Goal: Task Accomplishment & Management: Manage account settings

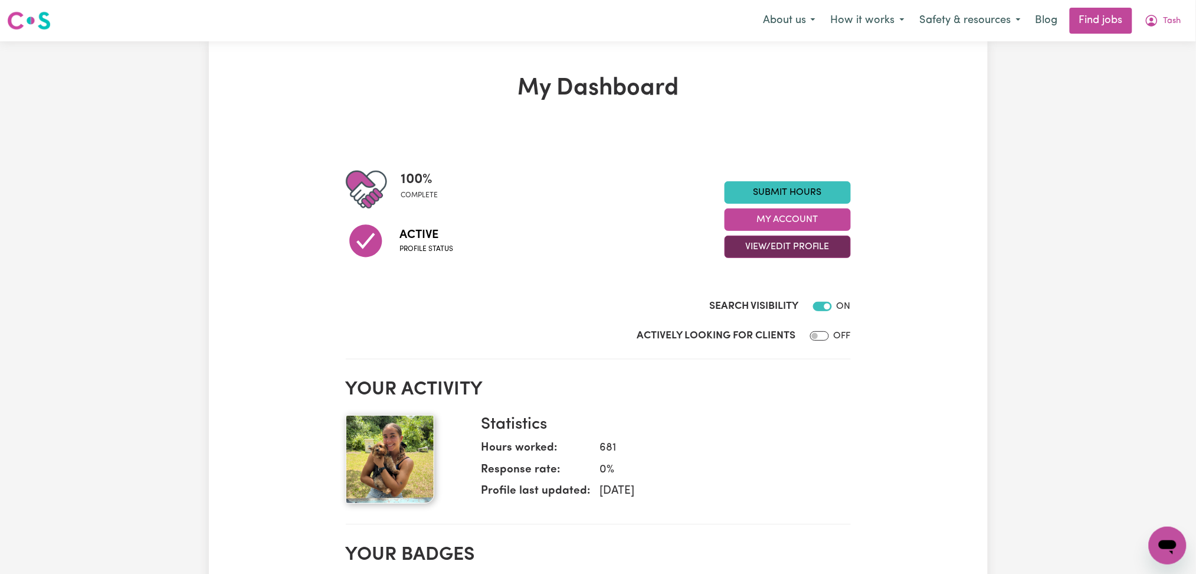
click at [758, 249] on button "View/Edit Profile" at bounding box center [788, 246] width 126 height 22
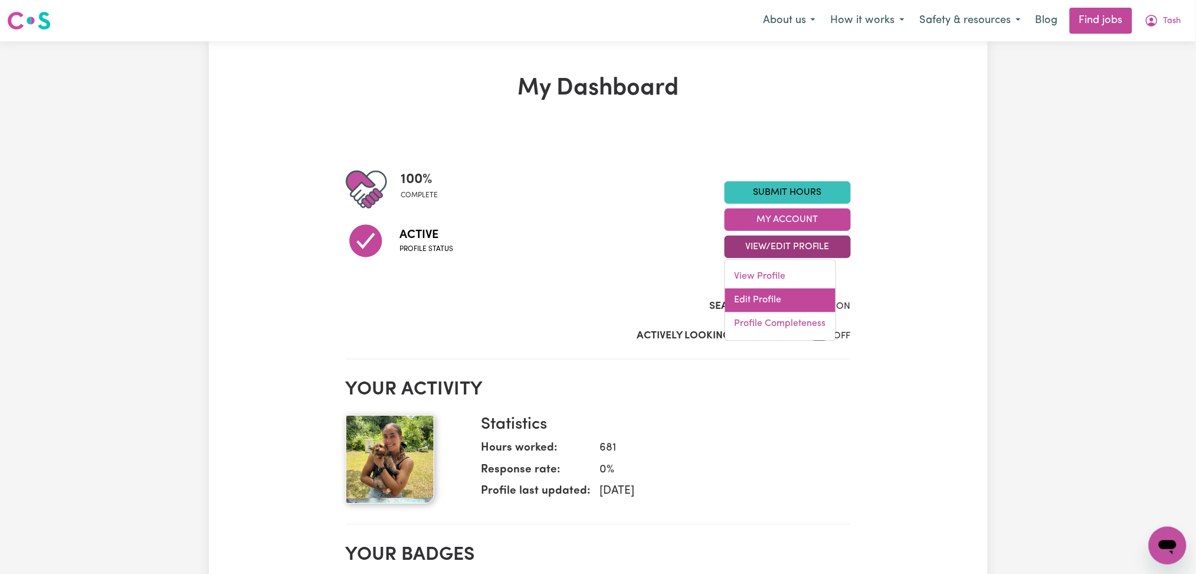
click at [758, 293] on link "Edit Profile" at bounding box center [780, 301] width 110 height 24
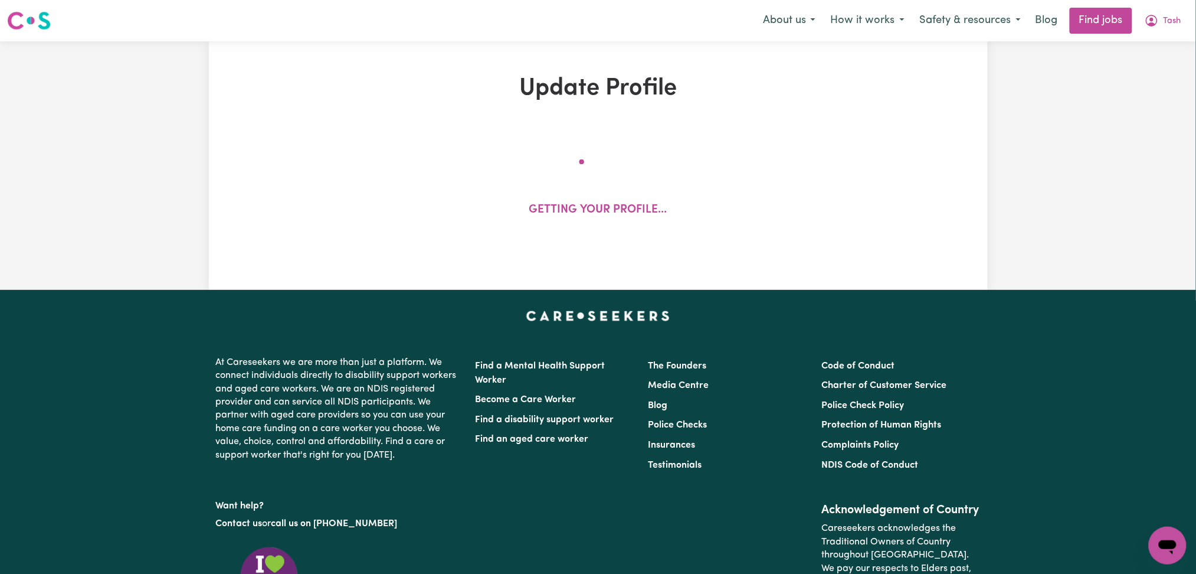
select select "[DEMOGRAPHIC_DATA]"
select select "[DEMOGRAPHIC_DATA] Citizen"
select select "Studying a healthcare related degree or qualification"
select select "33"
select select "50"
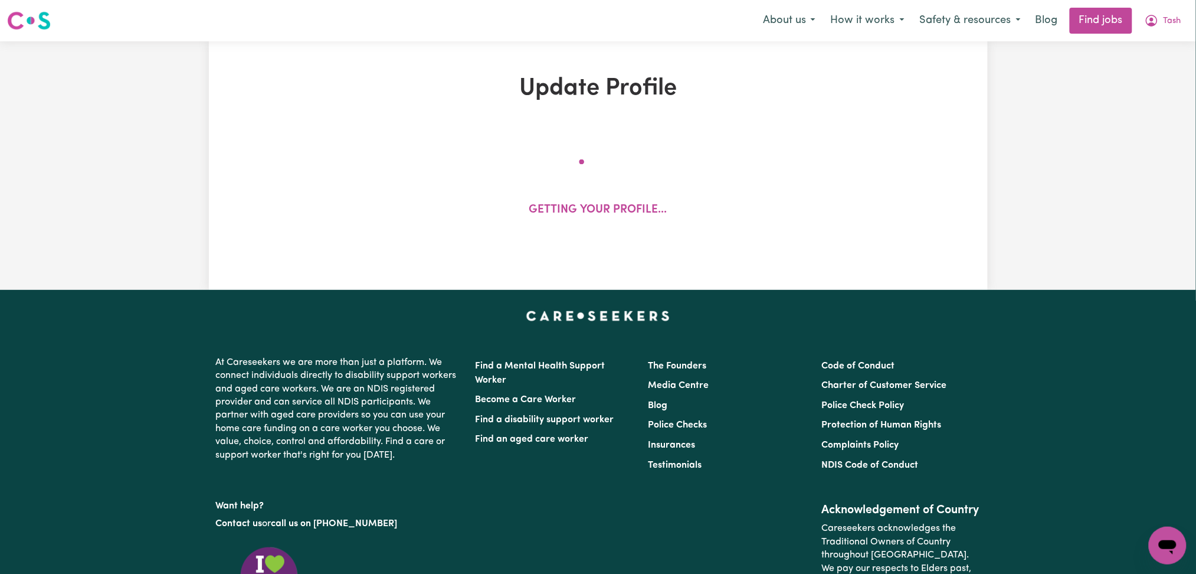
select select "64"
select select "72"
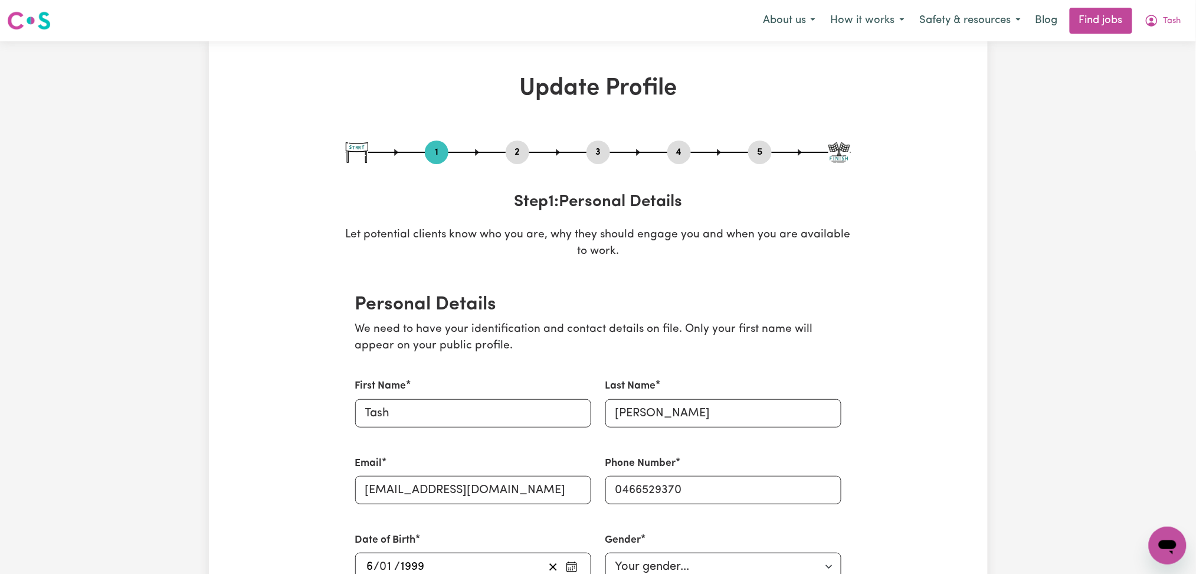
click at [515, 146] on button "2" at bounding box center [518, 152] width 24 height 15
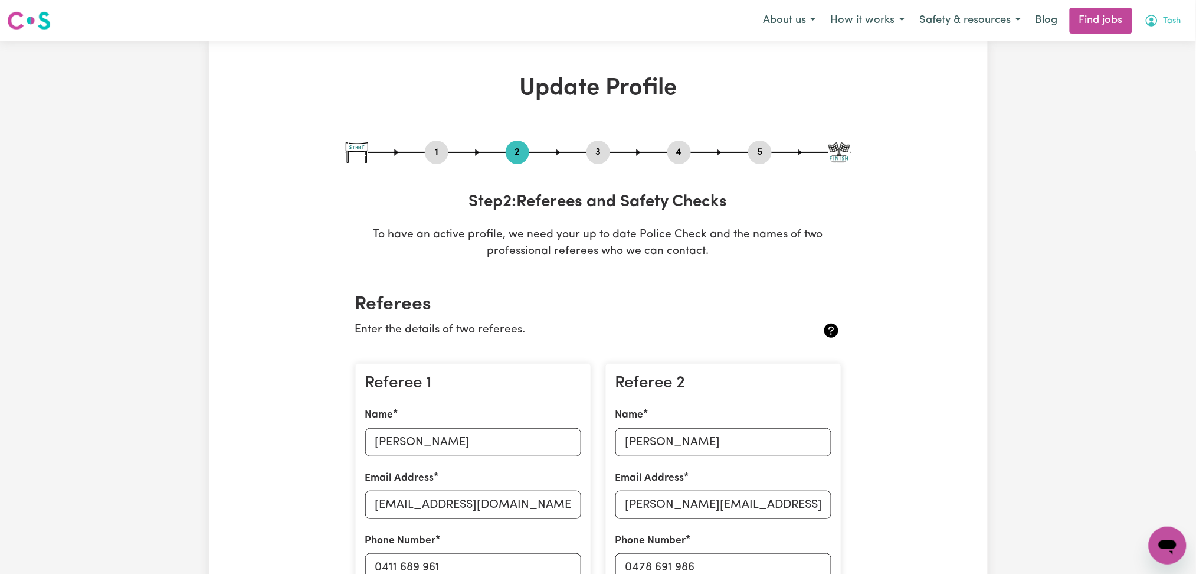
click at [1164, 22] on span "Tash" at bounding box center [1173, 21] width 18 height 13
click at [1143, 43] on link "My Account" at bounding box center [1141, 46] width 93 height 22
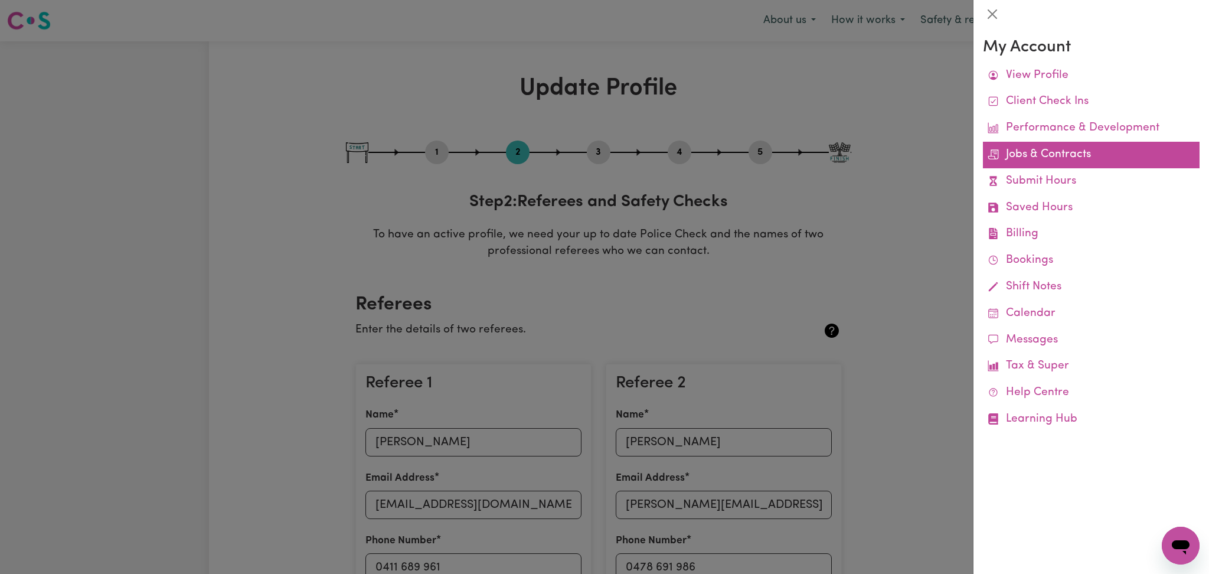
click at [1053, 162] on link "Jobs & Contracts" at bounding box center [1091, 155] width 217 height 27
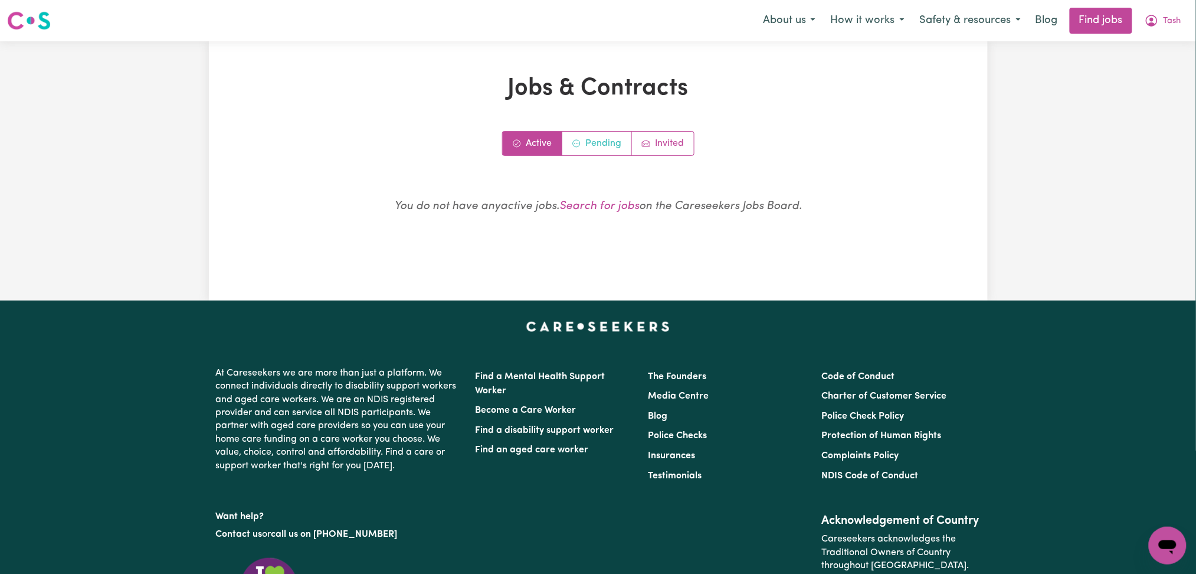
click at [596, 148] on link "Pending" at bounding box center [597, 144] width 70 height 24
click at [665, 144] on link "Invited" at bounding box center [663, 144] width 62 height 24
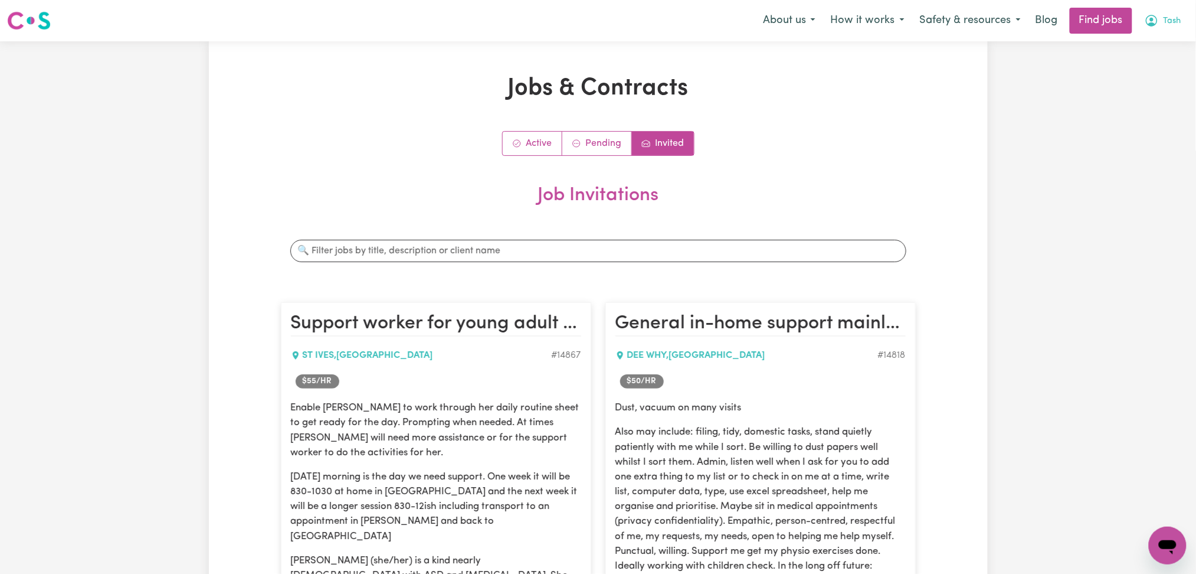
click at [1159, 18] on button "Tash" at bounding box center [1163, 20] width 52 height 25
click at [1134, 61] on link "My Dashboard" at bounding box center [1141, 68] width 93 height 22
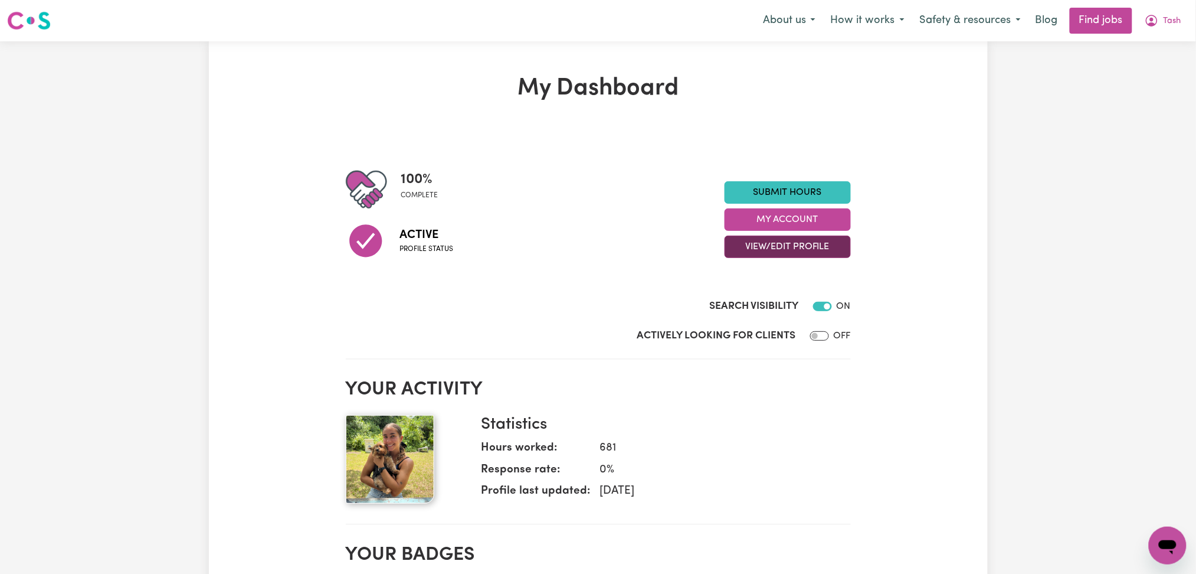
click at [747, 250] on button "View/Edit Profile" at bounding box center [788, 246] width 126 height 22
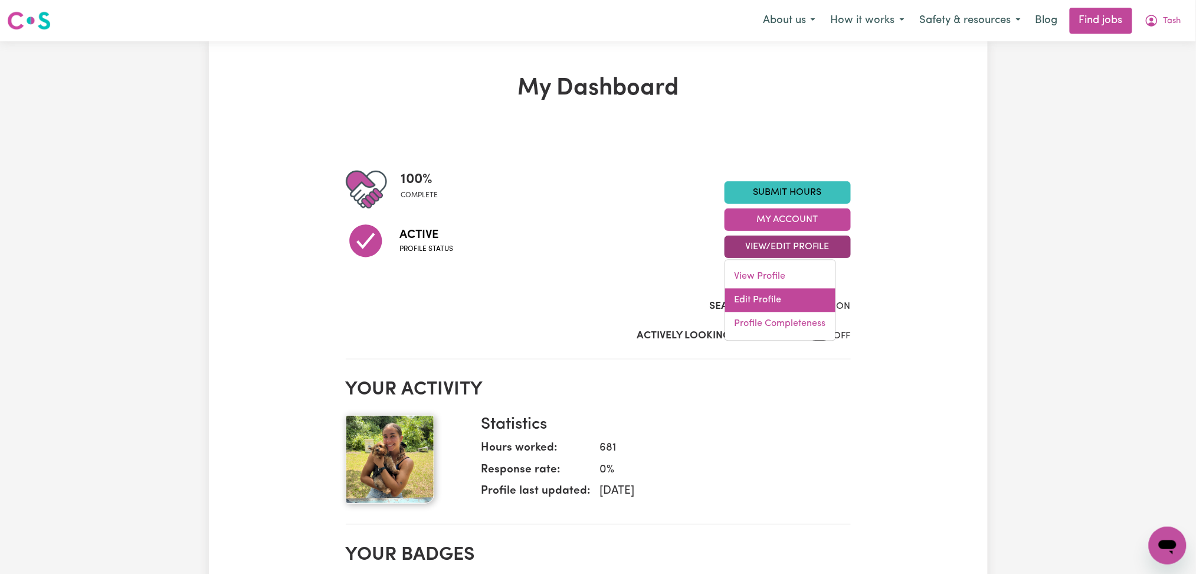
click at [774, 296] on link "Edit Profile" at bounding box center [780, 301] width 110 height 24
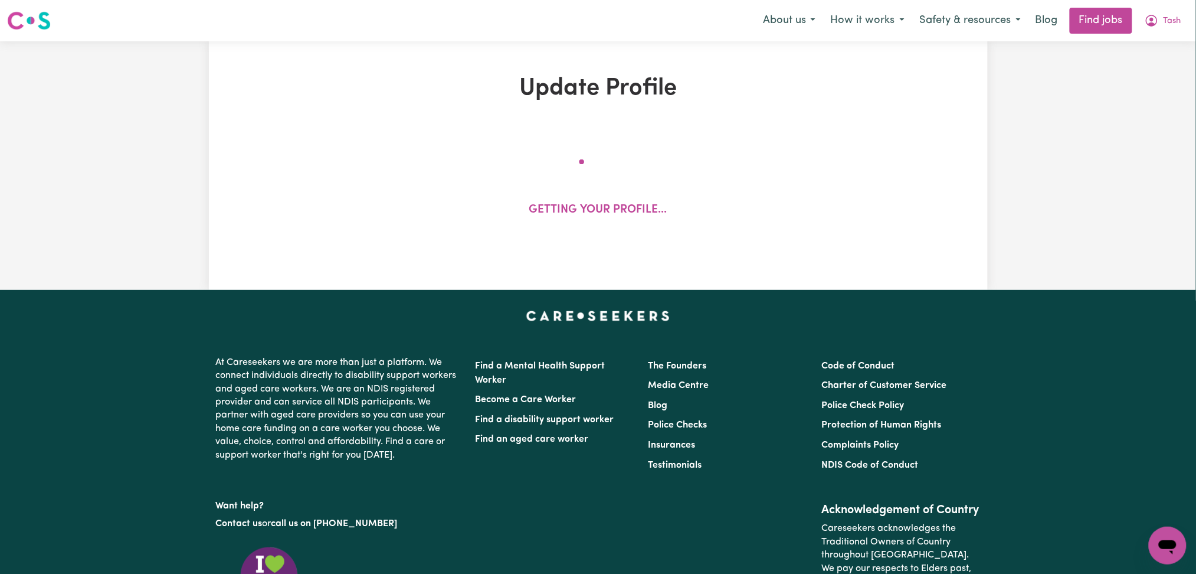
select select "[DEMOGRAPHIC_DATA]"
select select "[DEMOGRAPHIC_DATA] Citizen"
select select "Studying a healthcare related degree or qualification"
select select "33"
select select "50"
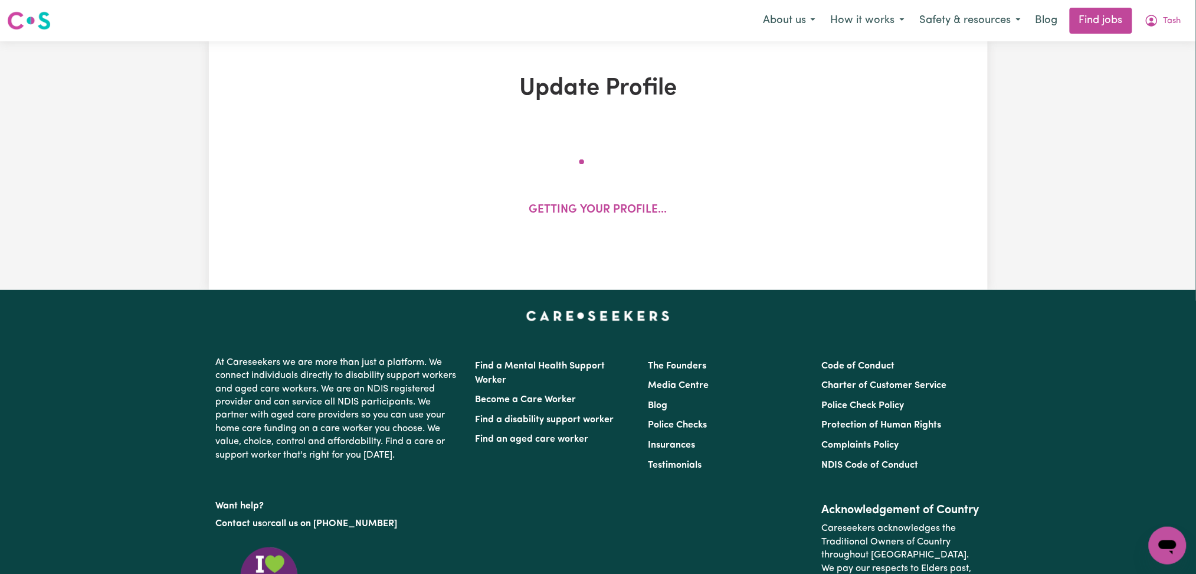
select select "64"
select select "72"
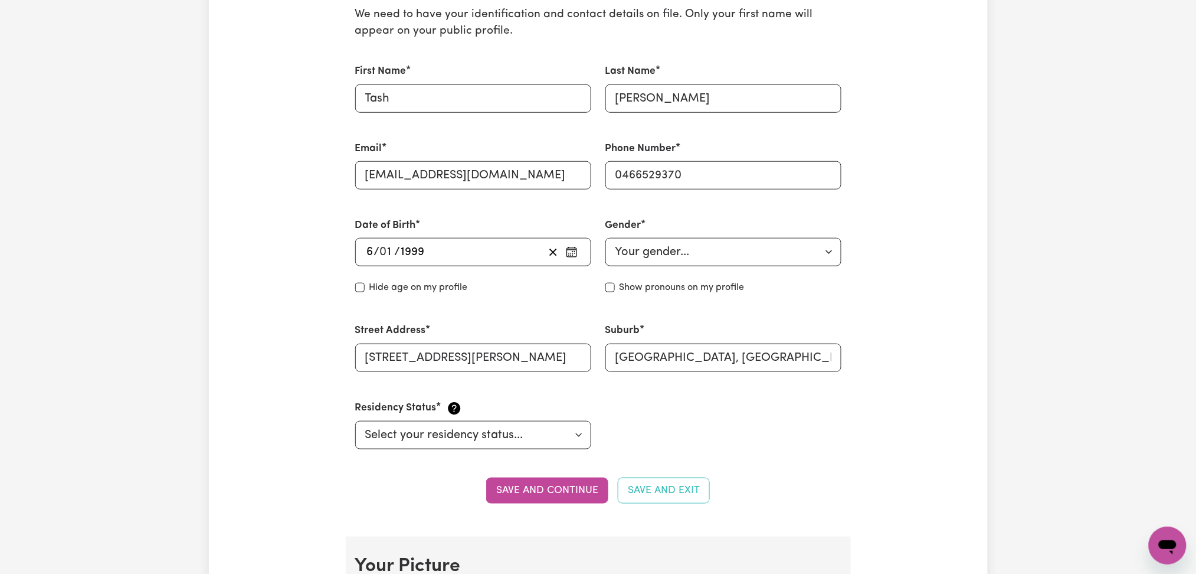
scroll to position [78, 0]
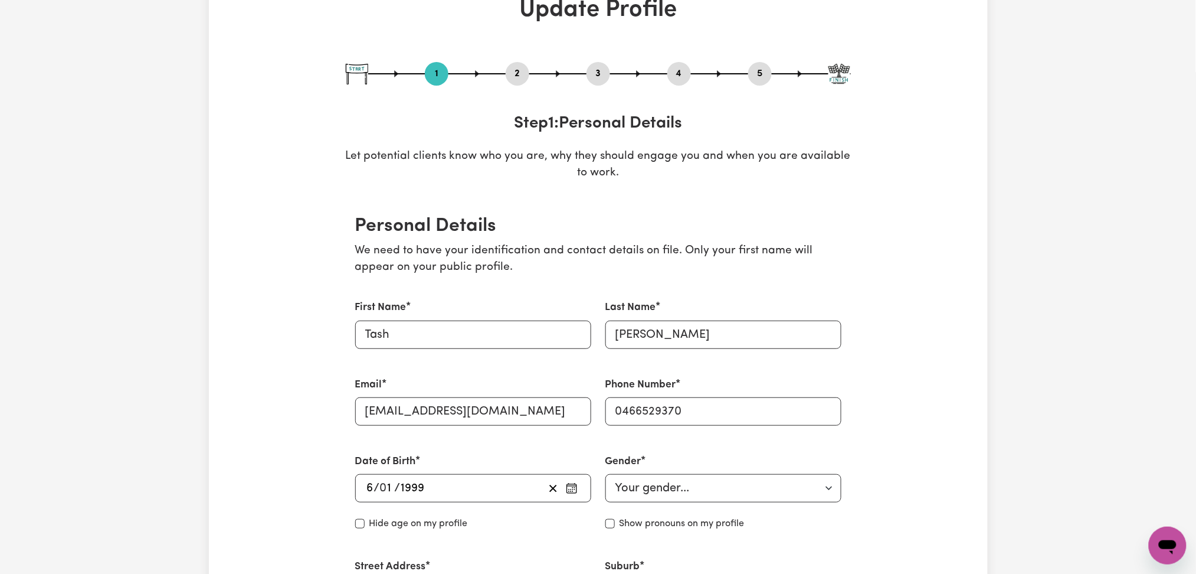
click at [505, 89] on div "1 2 3 4 5 Step 1 : Personal Details Let potential clients know who you are, why…" at bounding box center [598, 122] width 505 height 120
drag, startPoint x: 512, startPoint y: 66, endPoint x: 277, endPoint y: 246, distance: 295.5
click at [512, 68] on button "2" at bounding box center [518, 73] width 24 height 15
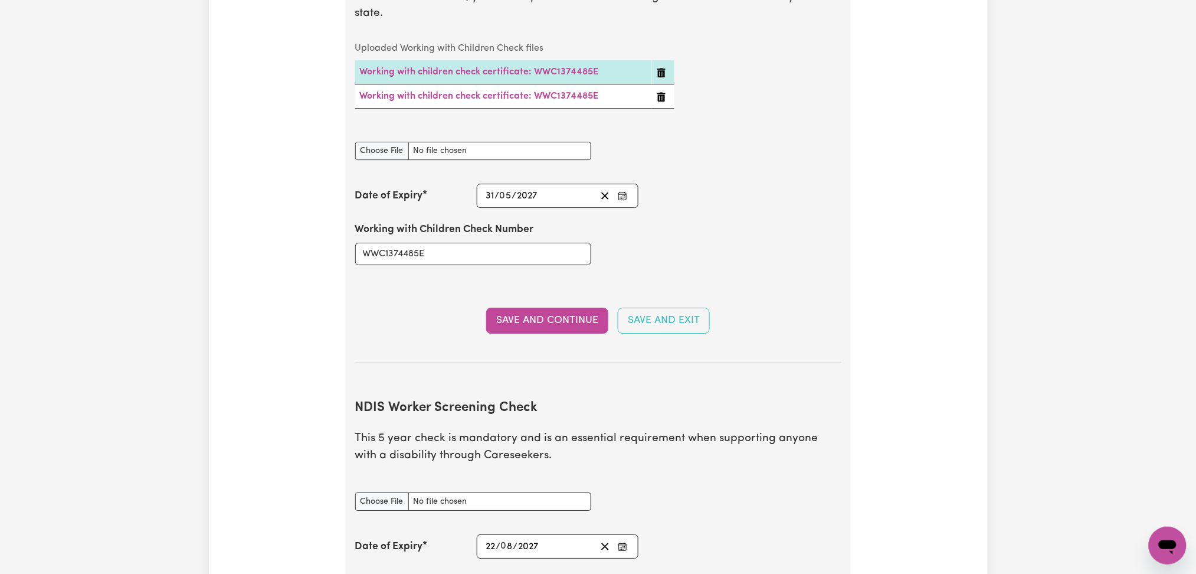
scroll to position [1495, 0]
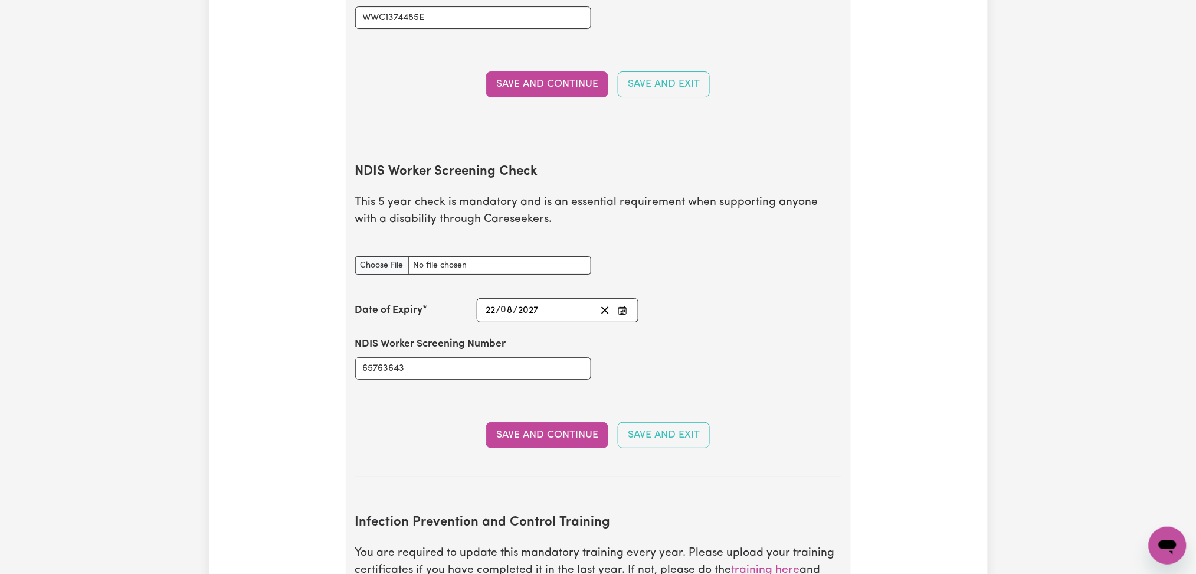
click at [384, 258] on input "NDIS Worker Screening Check document" at bounding box center [473, 265] width 236 height 18
type input "C:\fakepath\[PERSON_NAME] NDIS 65763643 - 22082027.png"
click at [503, 422] on button "Save and Continue" at bounding box center [547, 435] width 122 height 26
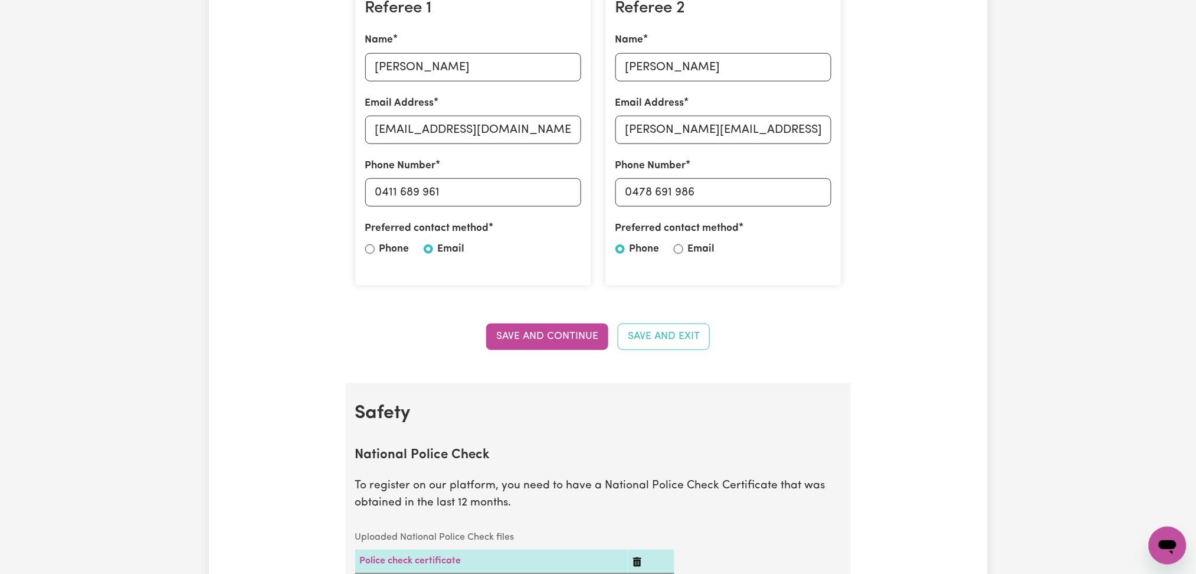
scroll to position [0, 0]
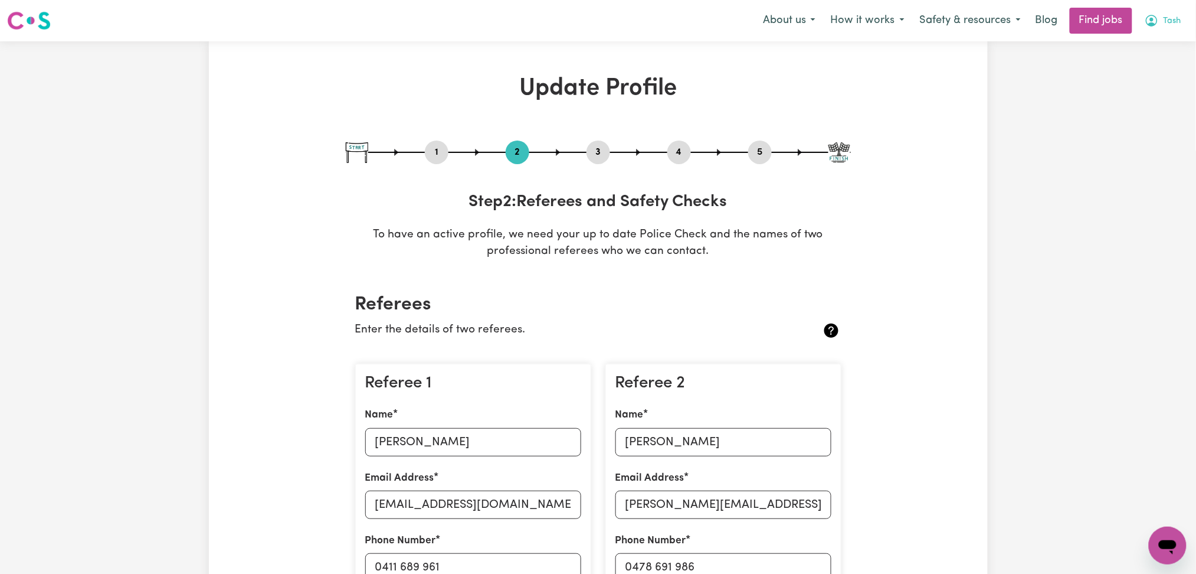
click at [1185, 20] on button "Tash" at bounding box center [1163, 20] width 52 height 25
click at [1122, 83] on link "Logout" at bounding box center [1141, 90] width 93 height 22
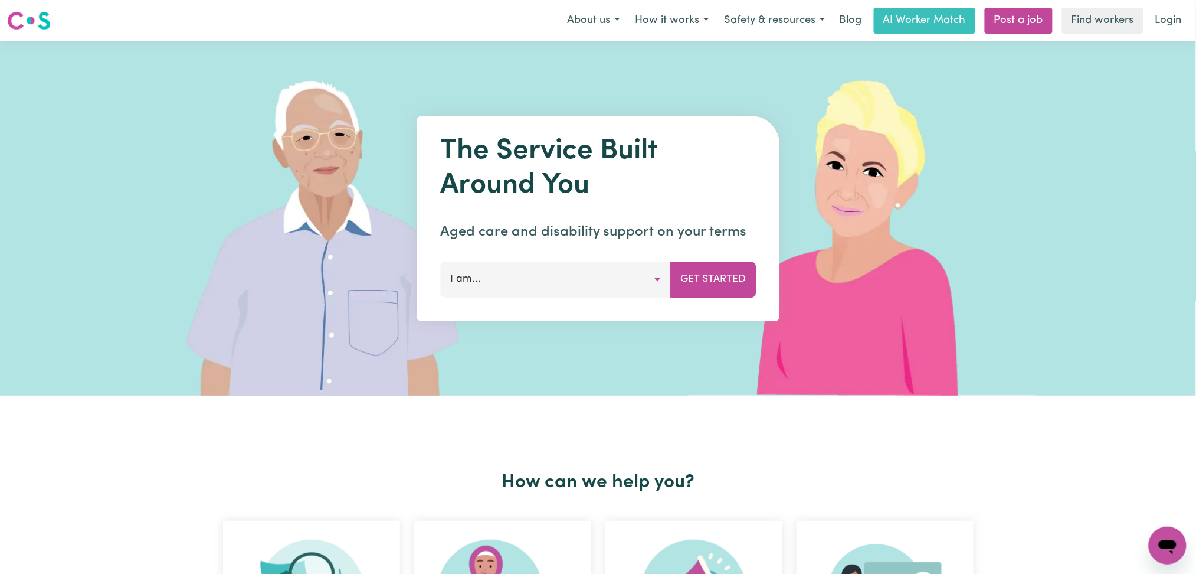
click at [1172, 17] on link "Login" at bounding box center [1169, 21] width 41 height 26
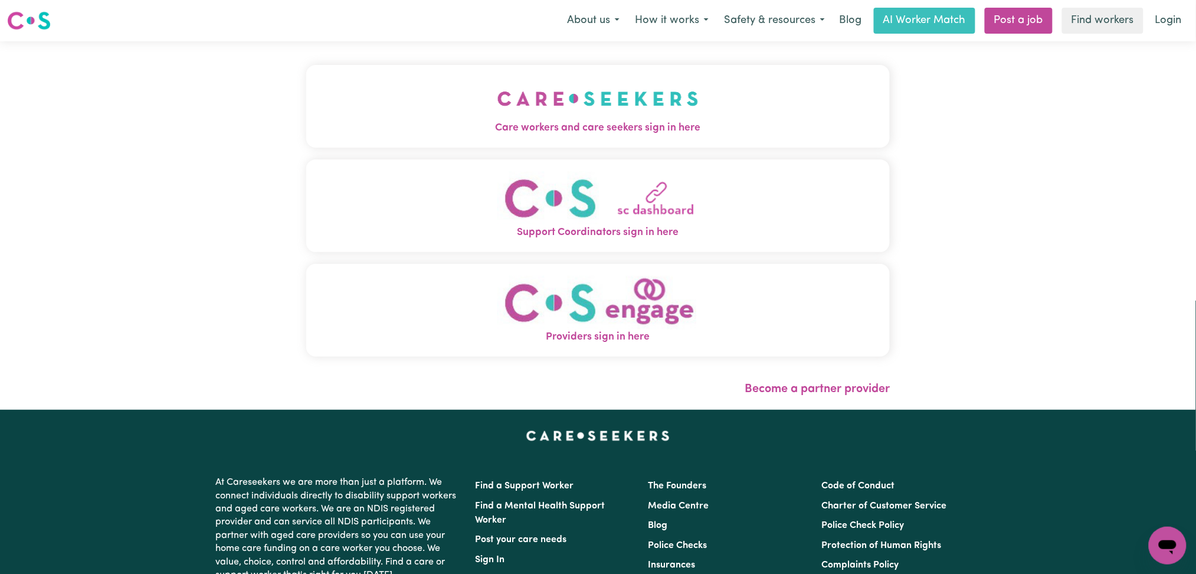
drag, startPoint x: 505, startPoint y: 99, endPoint x: 454, endPoint y: 100, distance: 50.8
click at [505, 99] on img "Care workers and care seekers sign in here" at bounding box center [598, 99] width 201 height 44
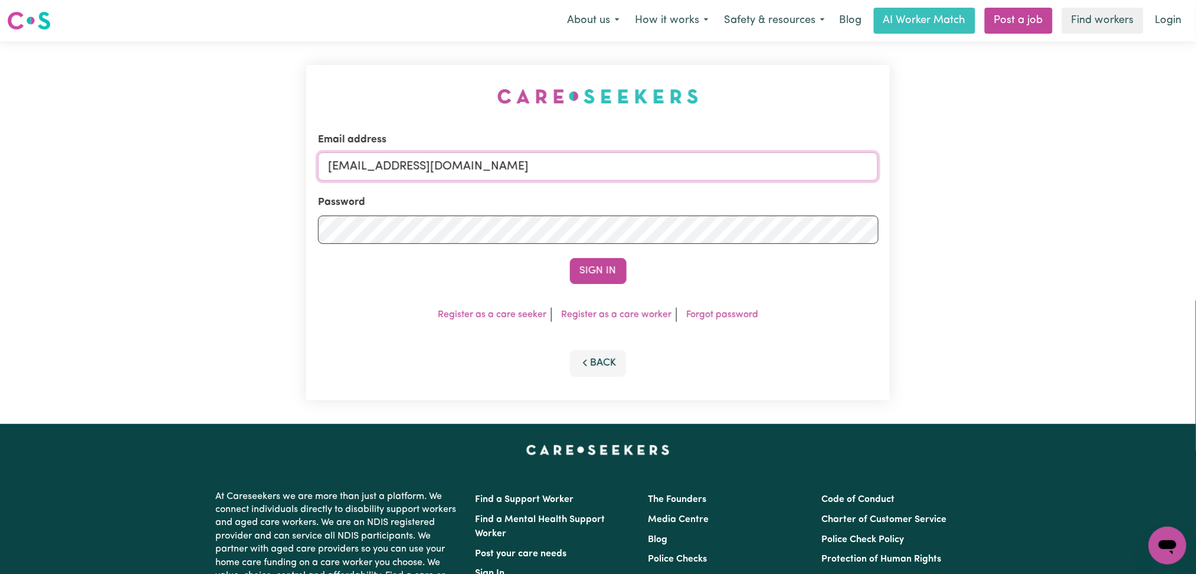
drag, startPoint x: 535, startPoint y: 177, endPoint x: 529, endPoint y: 180, distance: 6.6
click at [535, 177] on input "[EMAIL_ADDRESS][DOMAIN_NAME]" at bounding box center [598, 166] width 561 height 28
drag, startPoint x: 388, startPoint y: 151, endPoint x: 577, endPoint y: 161, distance: 189.7
click at [577, 161] on div "Email address Superuser~[EMAIL_ADDRESS][DOMAIN_NAME]" at bounding box center [598, 156] width 561 height 48
drag, startPoint x: 388, startPoint y: 164, endPoint x: 656, endPoint y: 184, distance: 269.3
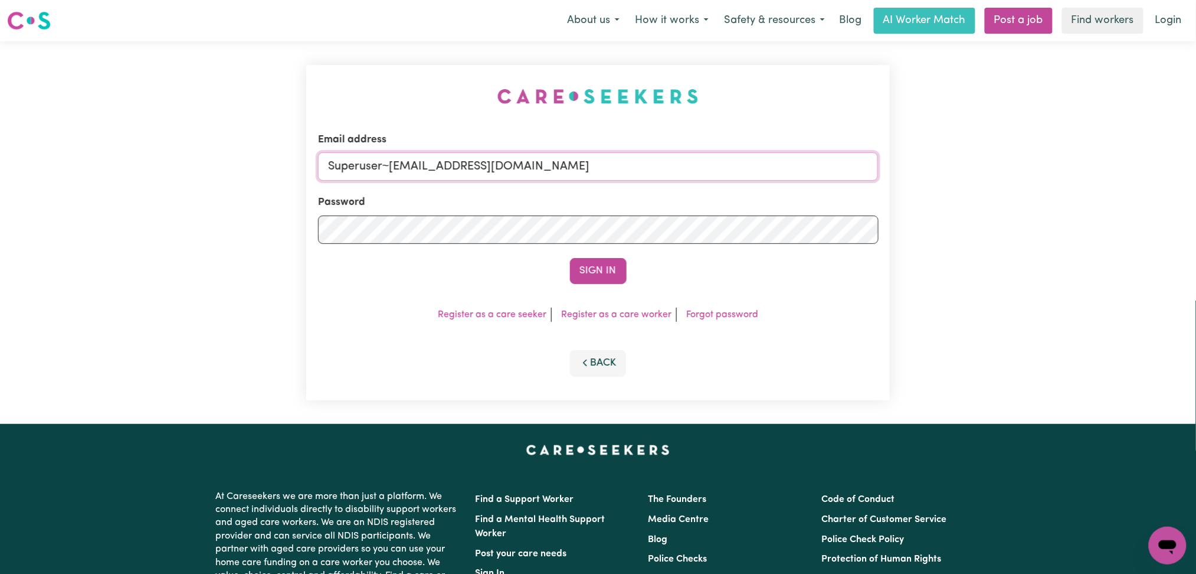
click at [664, 178] on input "Superuser~[EMAIL_ADDRESS][DOMAIN_NAME]" at bounding box center [598, 166] width 561 height 28
paste input "michaelmari2002@g"
type input "Superuser~[EMAIL_ADDRESS][DOMAIN_NAME]"
click at [591, 270] on button "Sign In" at bounding box center [598, 271] width 57 height 26
